Goal: Information Seeking & Learning: Learn about a topic

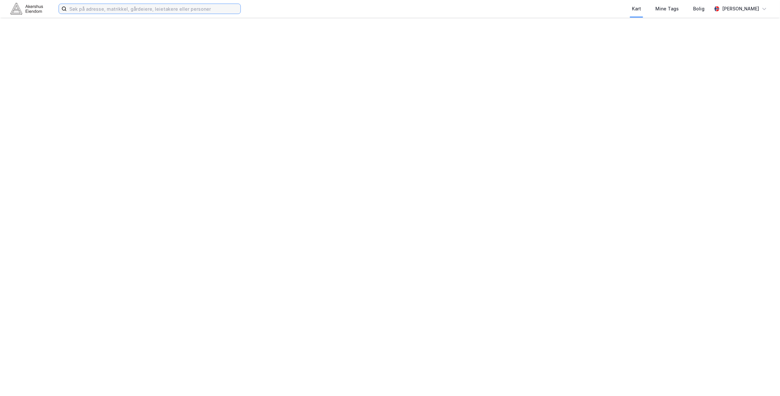
click at [141, 10] on input at bounding box center [154, 9] width 174 height 10
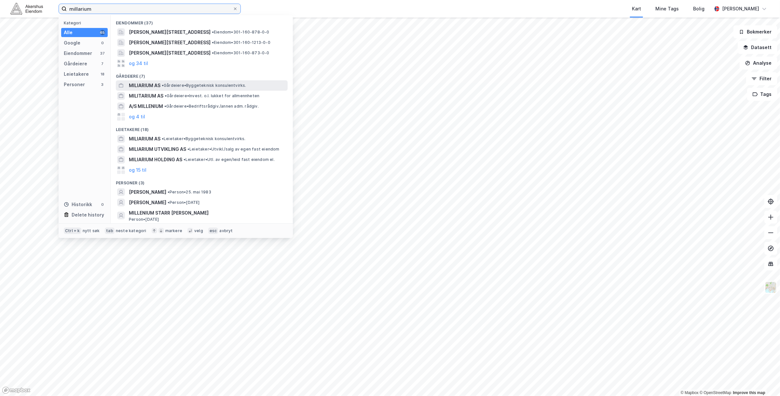
type input "millarium"
click at [207, 88] on div "MILIARIUM AS • [PERSON_NAME] konsulentvirks." at bounding box center [207, 86] width 157 height 8
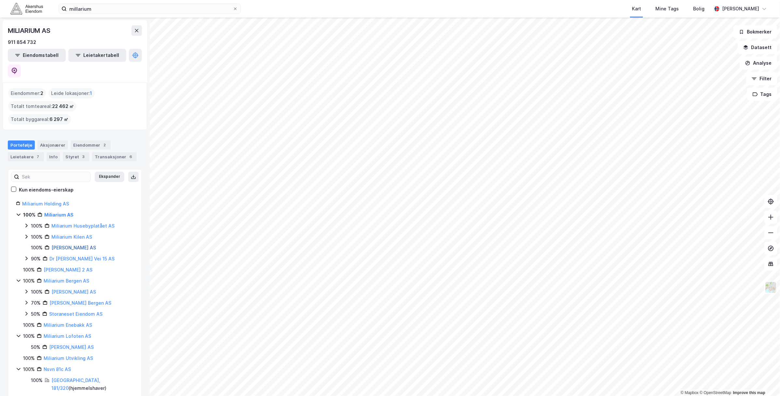
click at [96, 245] on link "[PERSON_NAME] AS" at bounding box center [73, 248] width 45 height 6
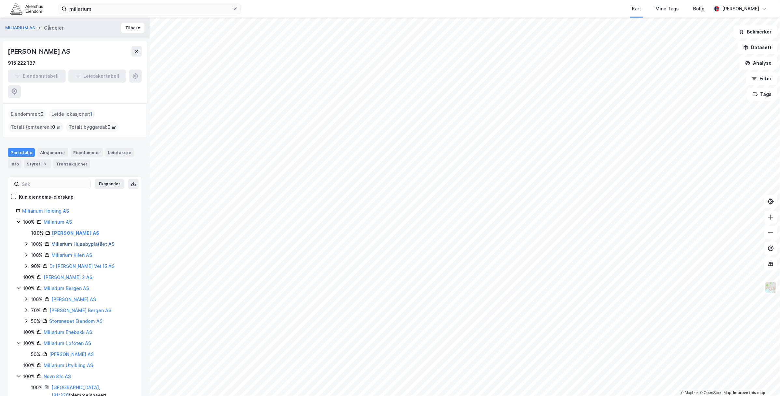
click at [85, 241] on link "Miliarium Husebyplatået AS" at bounding box center [82, 244] width 63 height 6
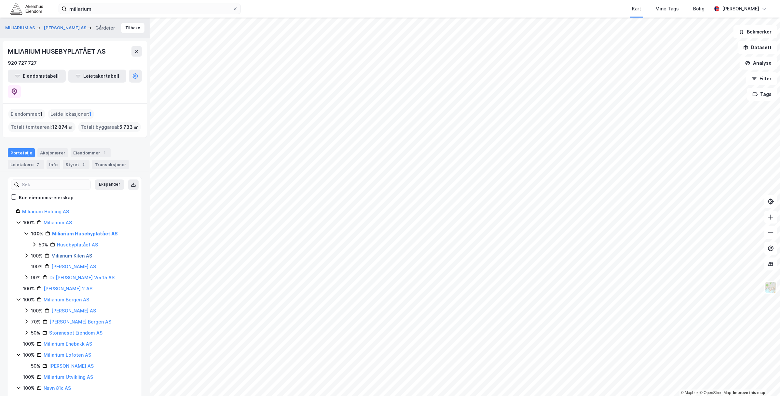
click at [72, 253] on link "Miliarium Kilen AS" at bounding box center [71, 256] width 41 height 6
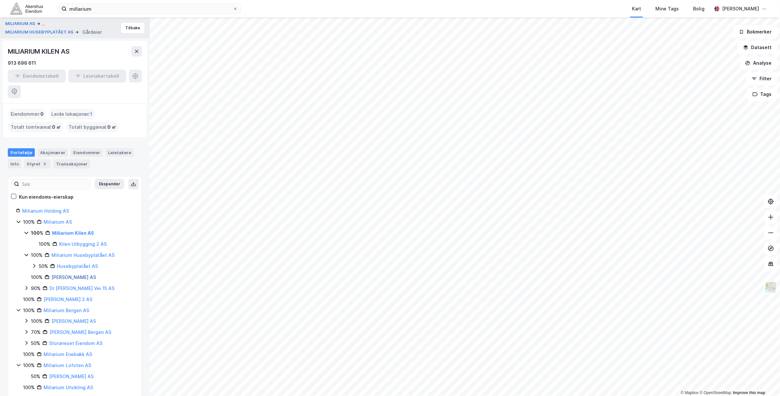
click at [76, 275] on link "[PERSON_NAME] AS" at bounding box center [73, 278] width 45 height 6
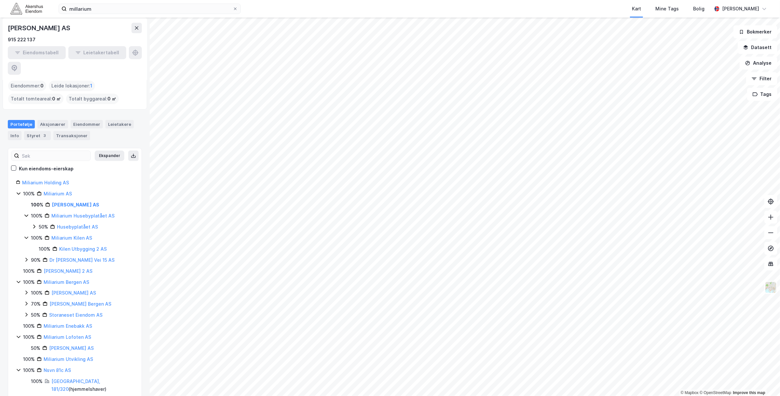
scroll to position [41, 0]
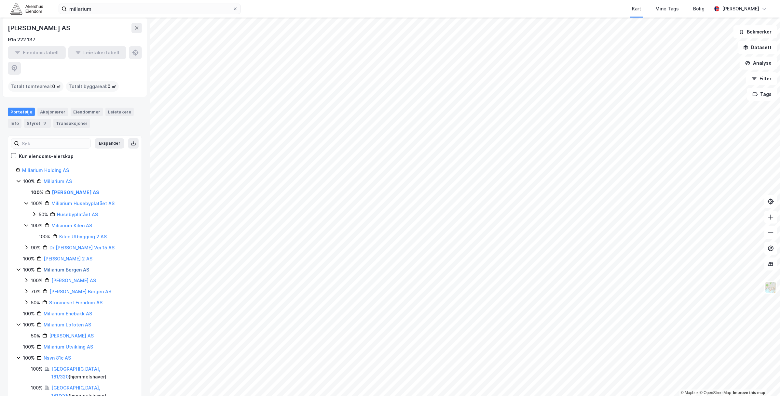
click at [74, 267] on link "Miliarium Bergen AS" at bounding box center [67, 270] width 46 height 6
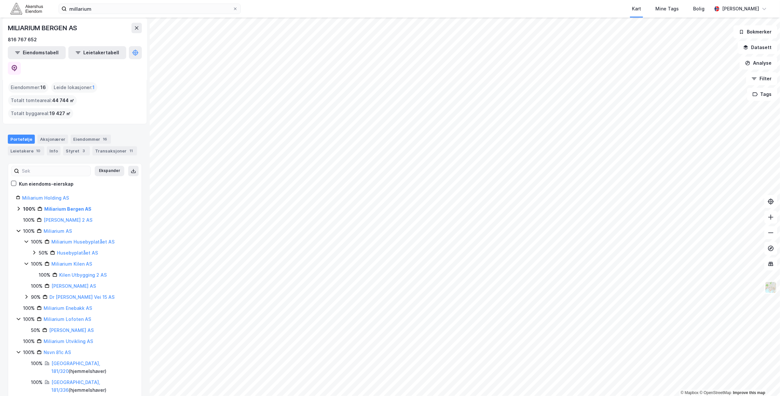
scroll to position [41, 0]
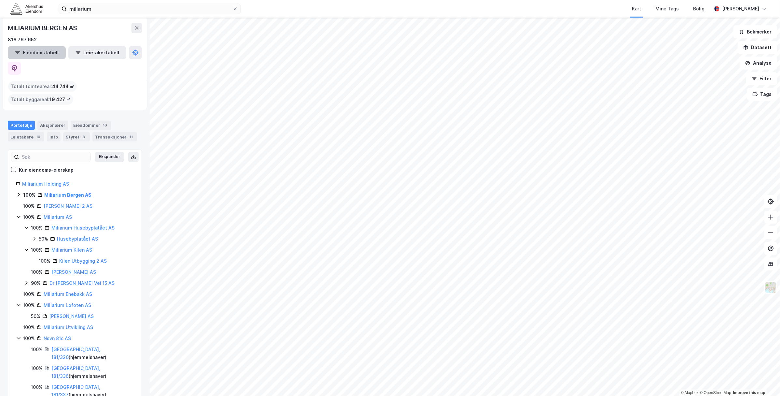
click at [34, 49] on button "Eiendomstabell" at bounding box center [37, 52] width 58 height 13
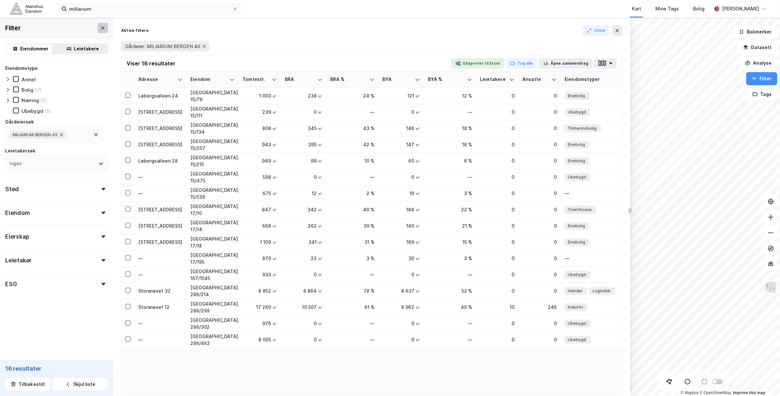
click at [100, 29] on icon at bounding box center [102, 27] width 5 height 5
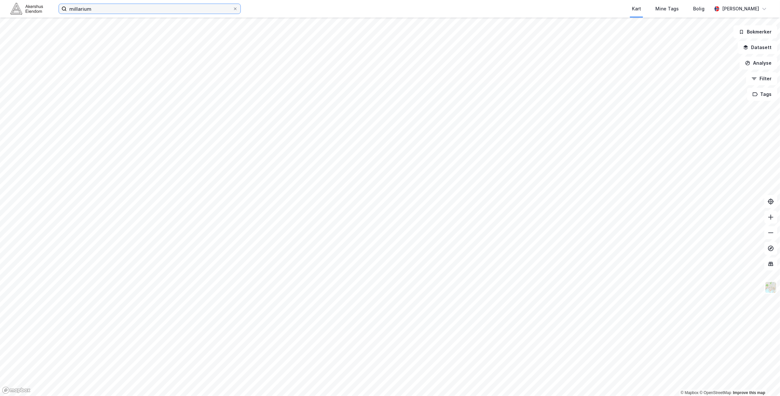
click at [119, 8] on input "millarium" at bounding box center [150, 9] width 166 height 10
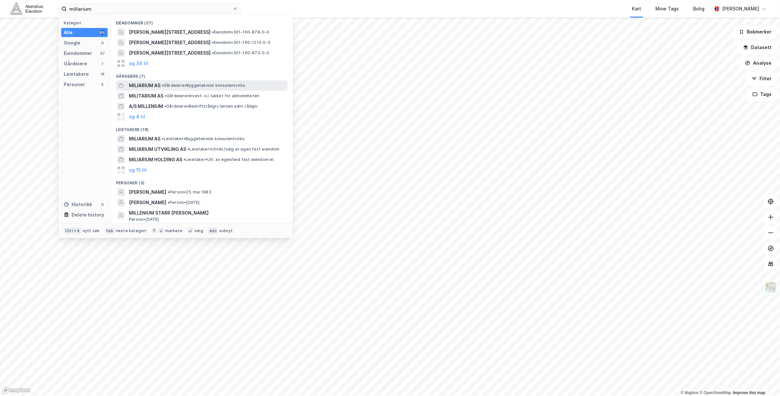
click at [134, 89] on span "MILIARIUM AS" at bounding box center [145, 86] width 32 height 8
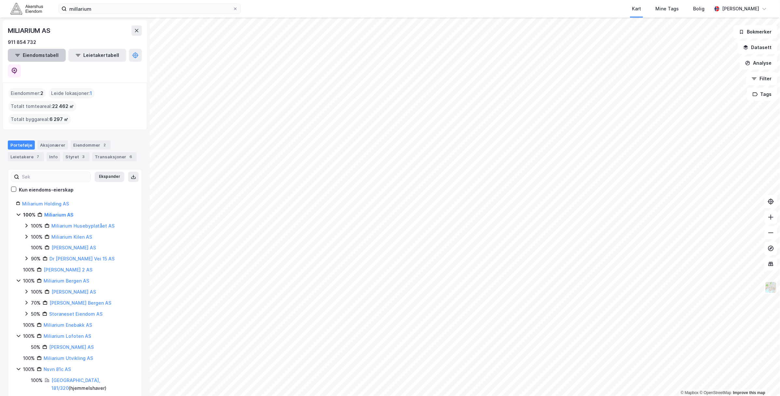
click at [41, 56] on button "Eiendomstabell" at bounding box center [37, 55] width 58 height 13
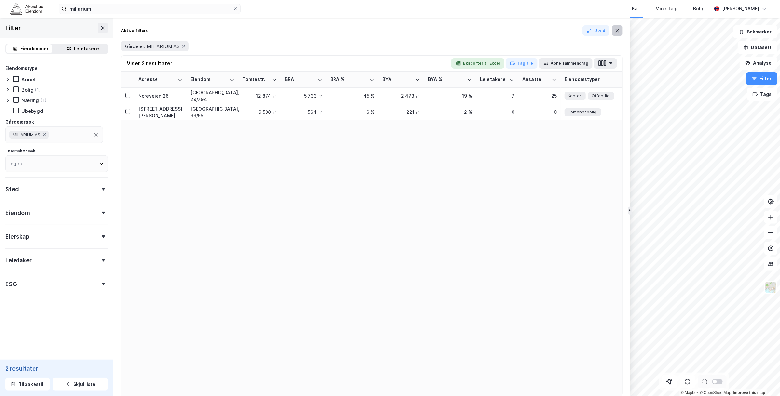
click at [617, 30] on icon at bounding box center [616, 30] width 5 height 5
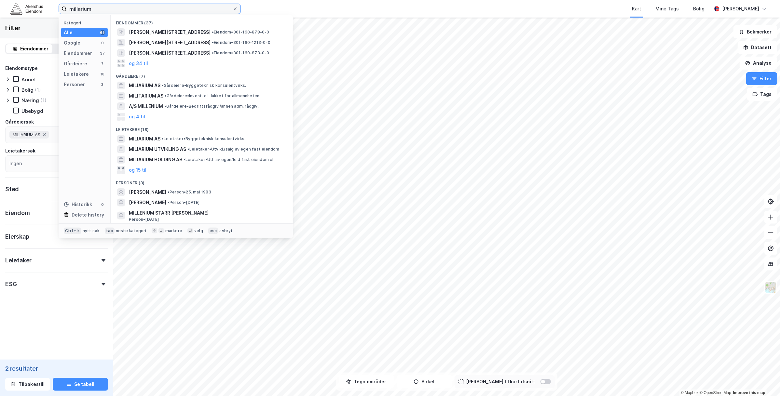
click at [98, 12] on input "millarium" at bounding box center [150, 9] width 166 height 10
click at [140, 88] on span "MILIARIUM AS" at bounding box center [145, 86] width 32 height 8
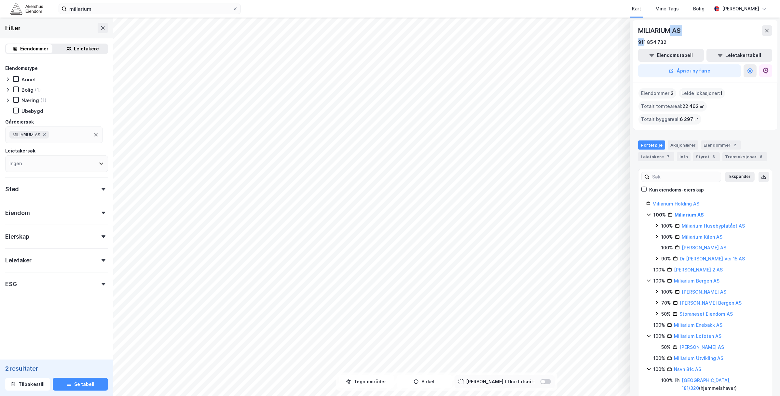
drag, startPoint x: 670, startPoint y: 33, endPoint x: 641, endPoint y: 36, distance: 28.9
click at [647, 37] on div "MILIARIUM AS 911 854 732" at bounding box center [705, 35] width 134 height 21
click at [98, 30] on button at bounding box center [103, 28] width 10 height 10
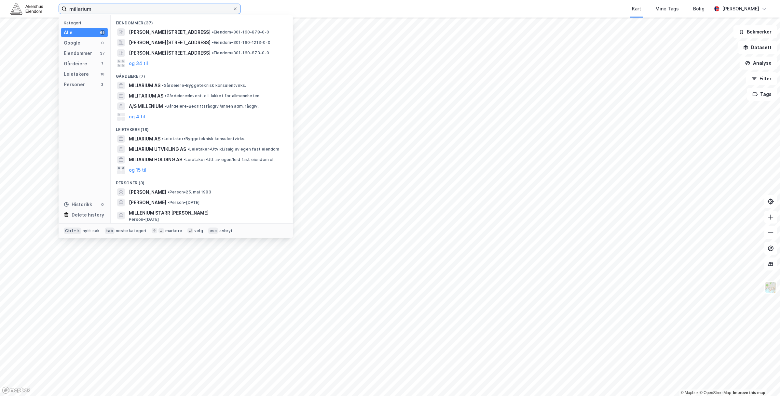
click at [108, 10] on input "millarium" at bounding box center [150, 9] width 166 height 10
click at [127, 87] on div "MILIARIUM AS • [PERSON_NAME] konsulentvirks." at bounding box center [202, 85] width 172 height 10
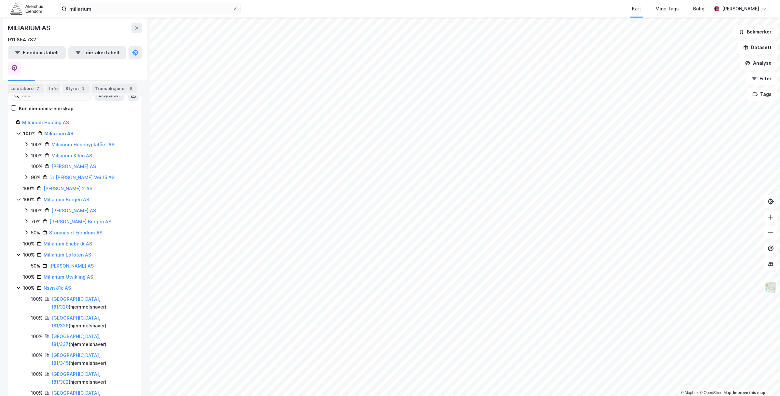
scroll to position [122, 0]
